Goal: Find specific page/section: Find specific page/section

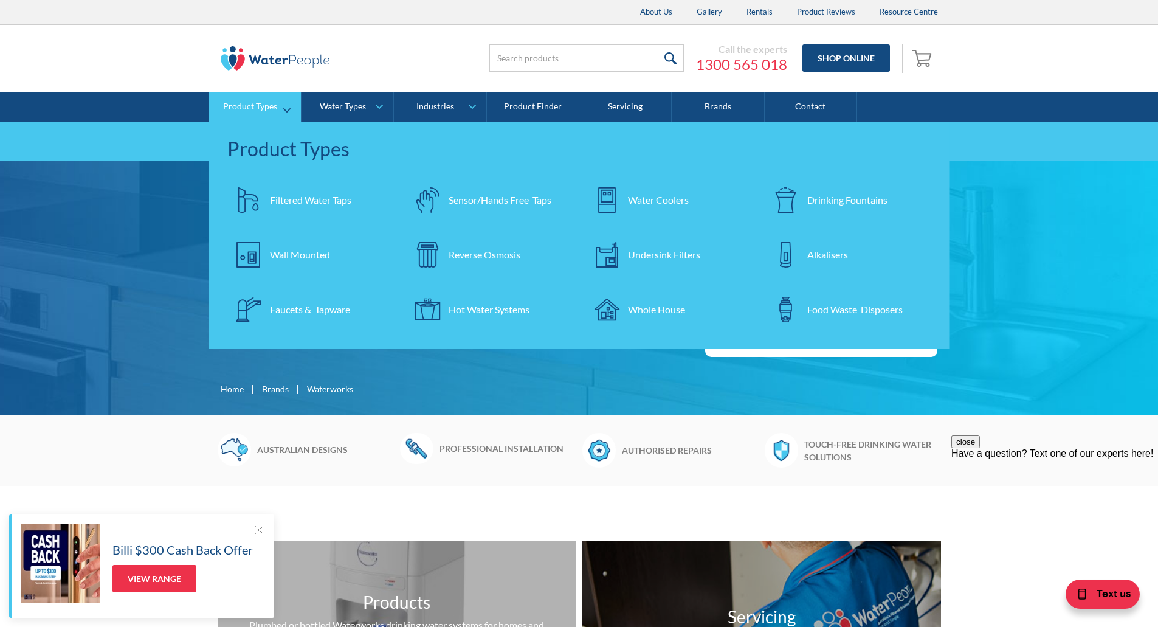
click at [811, 202] on div "Drinking Fountains" at bounding box center [847, 200] width 80 height 15
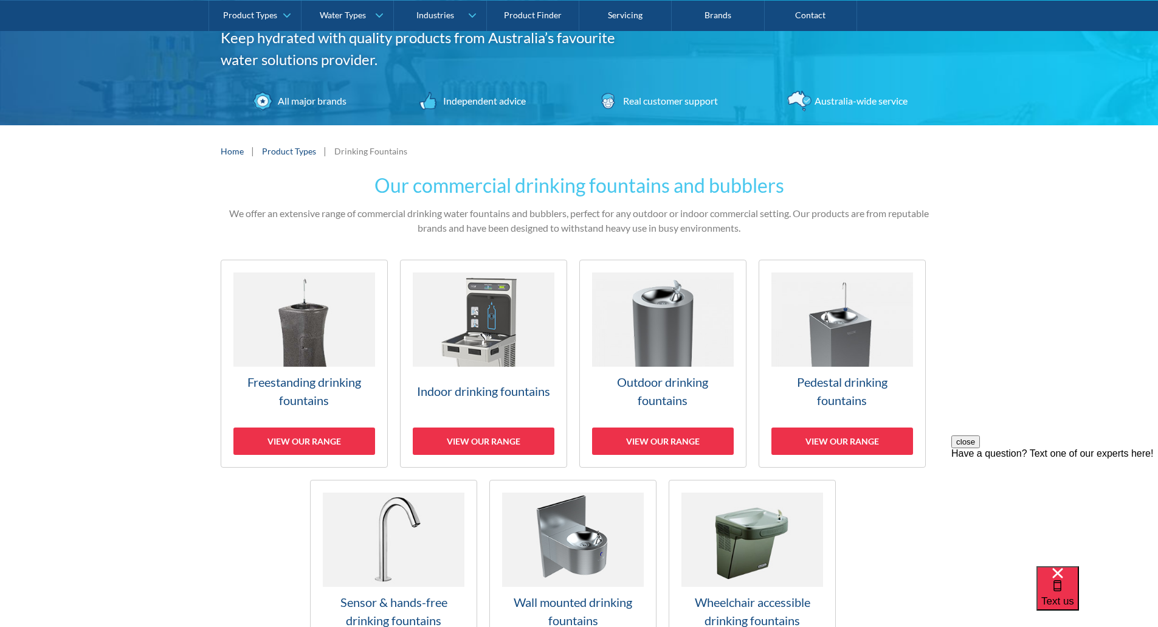
scroll to position [122, 0]
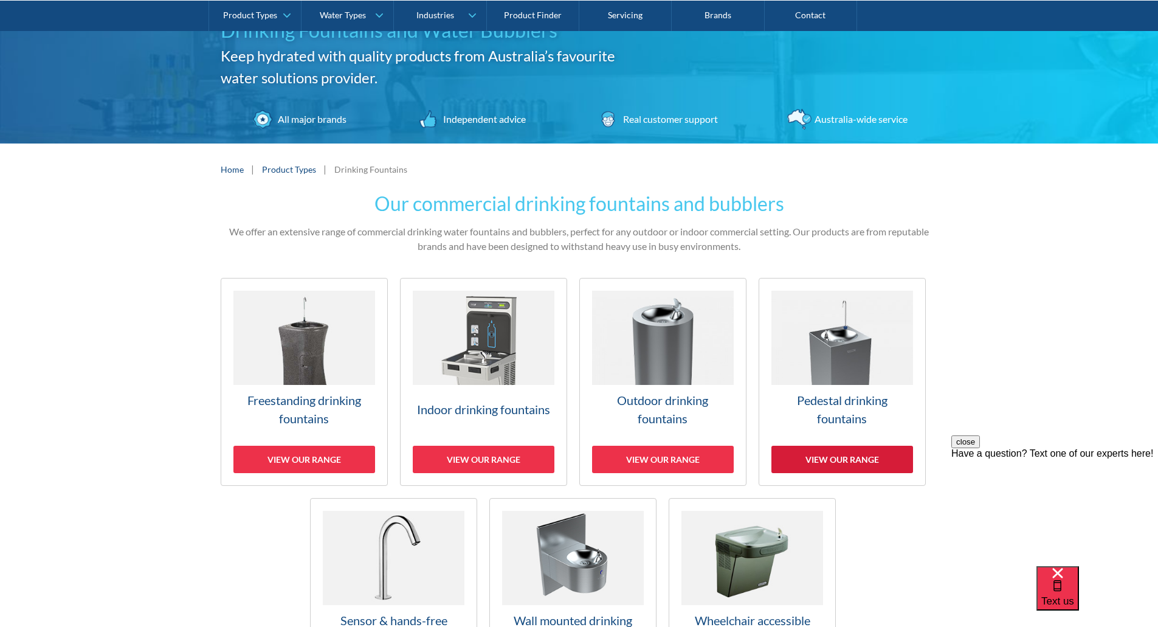
click at [839, 461] on div "View our range" at bounding box center [842, 459] width 142 height 27
